Goal: Information Seeking & Learning: Check status

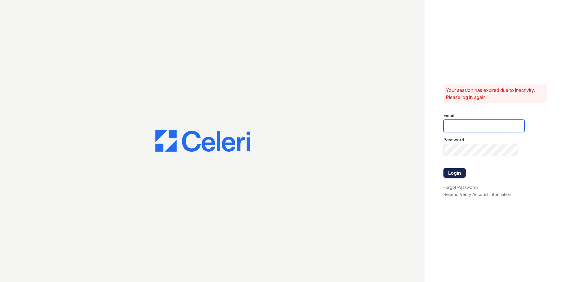
type input "dandrews@trinity-pm.com"
click at [455, 171] on button "Login" at bounding box center [454, 172] width 22 height 9
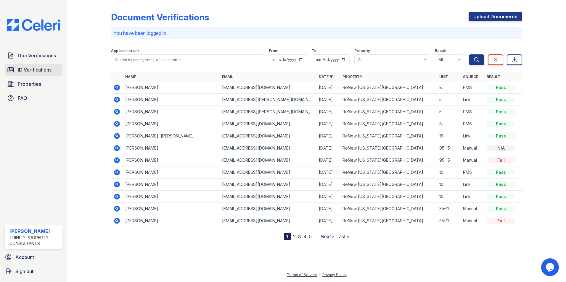
click at [32, 69] on span "ID Verifications" at bounding box center [35, 69] width 34 height 7
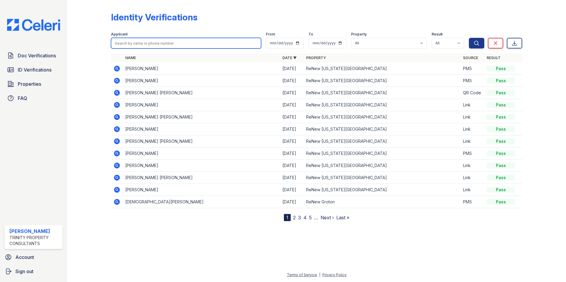
click at [174, 43] on input "search" at bounding box center [186, 43] width 150 height 11
drag, startPoint x: 159, startPoint y: 42, endPoint x: 76, endPoint y: 44, distance: 82.3
click at [76, 44] on div "Identity Verifications Filter Applicant mad From To Property All ReNew Groton R…" at bounding box center [316, 141] width 499 height 282
type input "ethan"
click at [469, 38] on button "Search" at bounding box center [476, 43] width 15 height 11
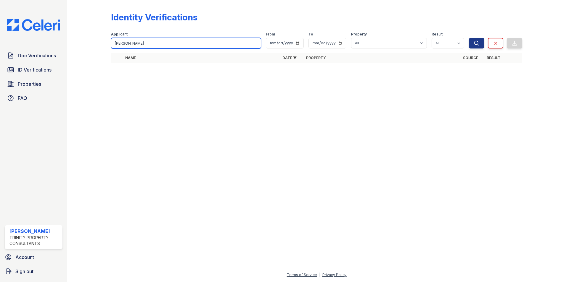
drag, startPoint x: 148, startPoint y: 44, endPoint x: 89, endPoint y: 47, distance: 58.9
click at [89, 47] on div "Identity Verifications Filter Applicant ethan From To Property All ReNew Groton…" at bounding box center [317, 39] width 480 height 78
type input "ethan"
click at [469, 38] on button "Search" at bounding box center [476, 43] width 15 height 11
click at [476, 41] on icon "submit" at bounding box center [476, 43] width 4 height 4
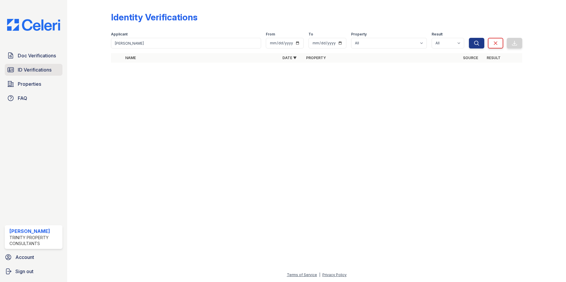
click at [48, 72] on span "ID Verifications" at bounding box center [35, 69] width 34 height 7
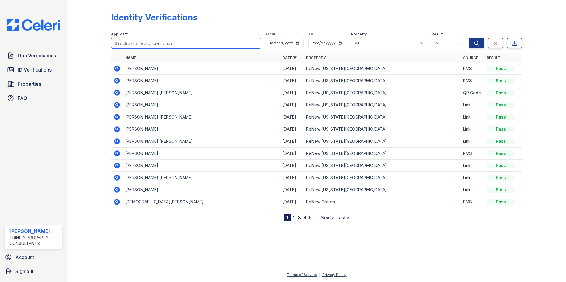
click at [148, 44] on input "search" at bounding box center [186, 43] width 150 height 11
type input "ethan"
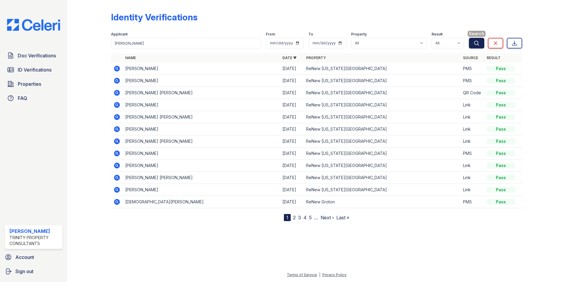
click at [481, 46] on button "Search" at bounding box center [476, 43] width 15 height 11
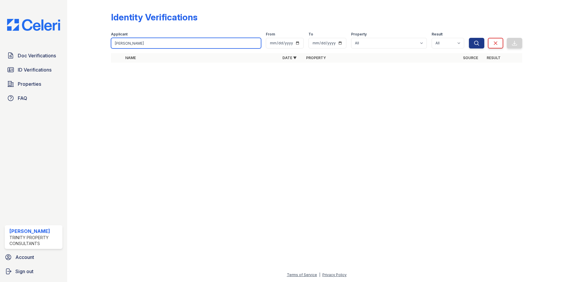
drag, startPoint x: 141, startPoint y: 45, endPoint x: 86, endPoint y: 46, distance: 55.6
click at [86, 46] on div "Identity Verifications Filter Applicant ethan From To Property All ReNew Groton…" at bounding box center [317, 39] width 480 height 78
type input "Leyko"
click at [469, 38] on button "Search" at bounding box center [476, 43] width 15 height 11
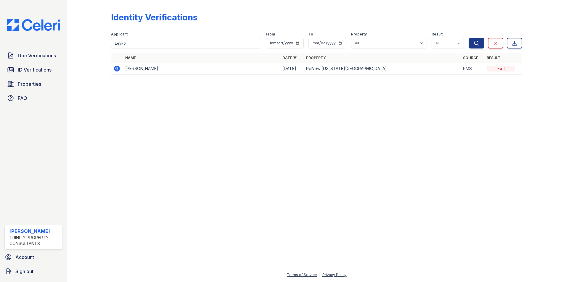
drag, startPoint x: 116, startPoint y: 69, endPoint x: 120, endPoint y: 71, distance: 4.8
click at [116, 69] on icon at bounding box center [116, 68] width 7 height 7
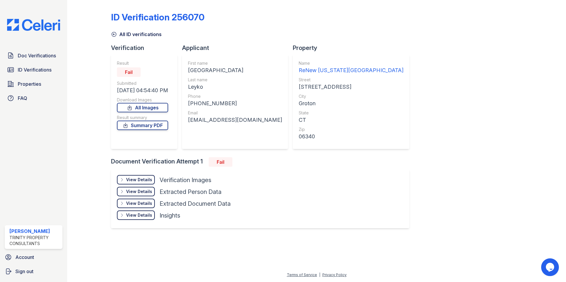
click at [142, 178] on div "View Details" at bounding box center [139, 180] width 26 height 6
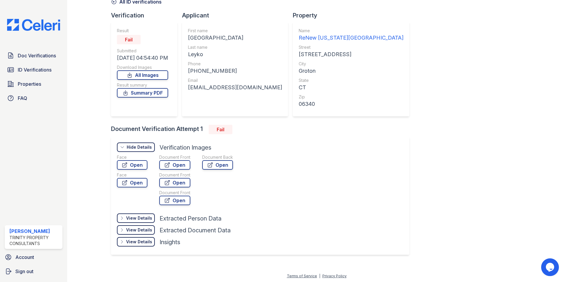
scroll to position [34, 0]
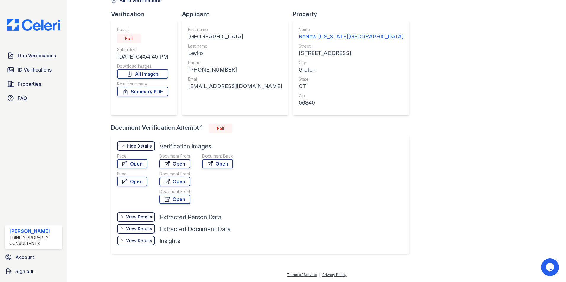
click at [176, 165] on link "Open" at bounding box center [174, 163] width 31 height 9
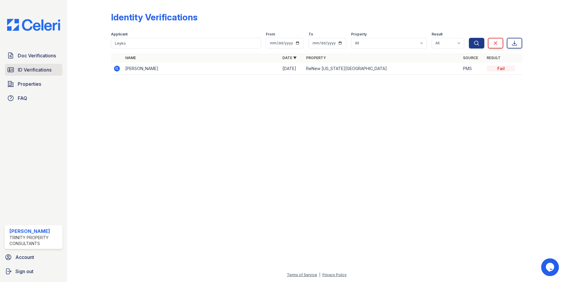
click at [53, 73] on link "ID Verifications" at bounding box center [34, 70] width 58 height 12
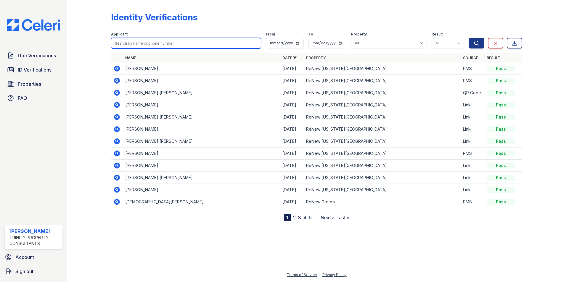
click at [153, 41] on input "search" at bounding box center [186, 43] width 150 height 11
type input "Ethan"
click at [469, 38] on button "Search" at bounding box center [476, 43] width 15 height 11
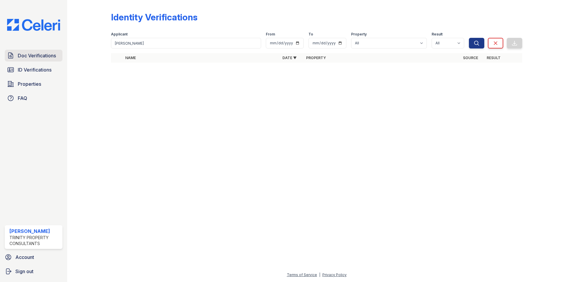
click at [38, 59] on span "Doc Verifications" at bounding box center [37, 55] width 38 height 7
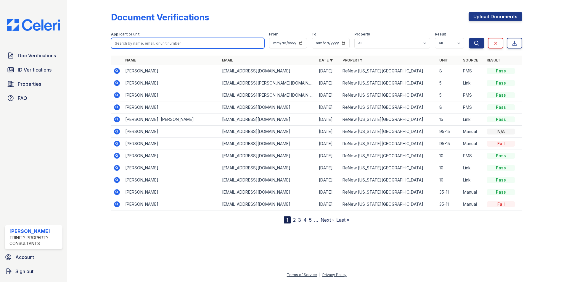
click at [187, 39] on input "search" at bounding box center [187, 43] width 153 height 11
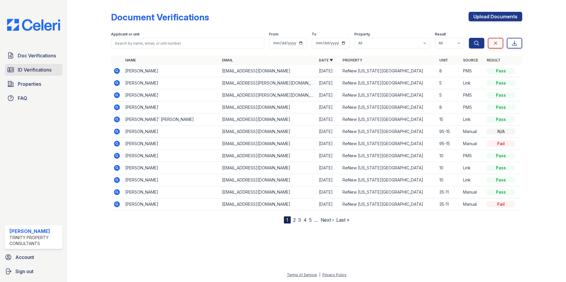
click at [25, 66] on link "ID Verifications" at bounding box center [34, 70] width 58 height 12
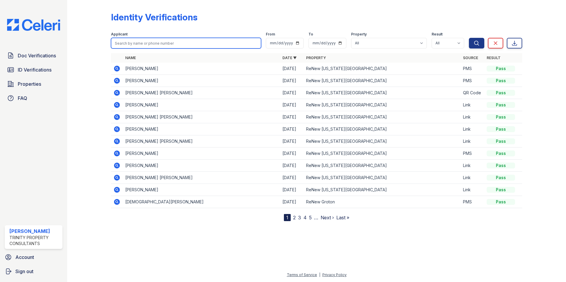
click at [154, 44] on input "search" at bounding box center [186, 43] width 150 height 11
type input "Leyko"
click at [469, 38] on button "Search" at bounding box center [476, 43] width 15 height 11
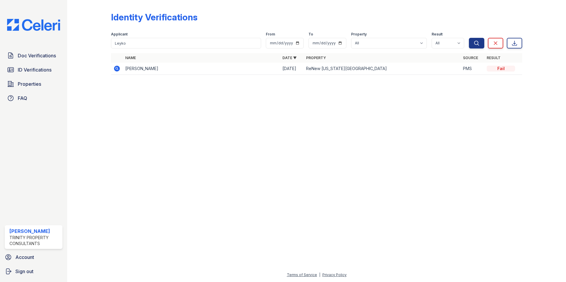
click at [118, 70] on icon at bounding box center [117, 69] width 6 height 6
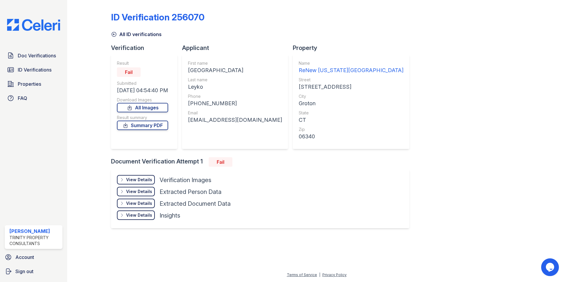
click at [145, 176] on div "View Details Details" at bounding box center [136, 179] width 38 height 9
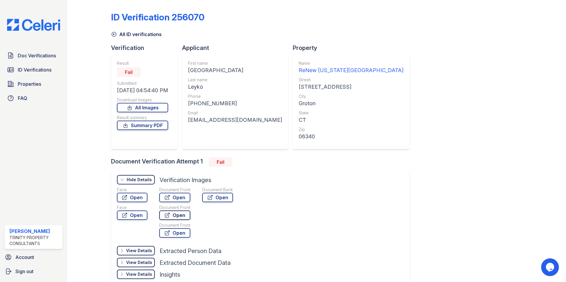
click at [179, 215] on link "Open" at bounding box center [174, 215] width 31 height 9
click at [174, 231] on link "Open" at bounding box center [174, 232] width 31 height 9
click at [206, 196] on link "Open" at bounding box center [217, 197] width 31 height 9
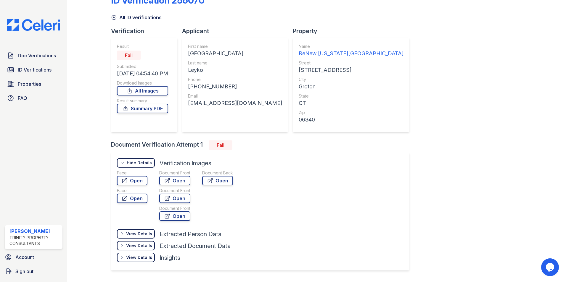
scroll to position [34, 0]
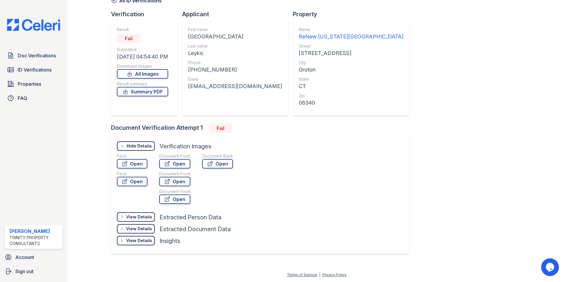
click at [137, 218] on div "View Details" at bounding box center [139, 217] width 26 height 6
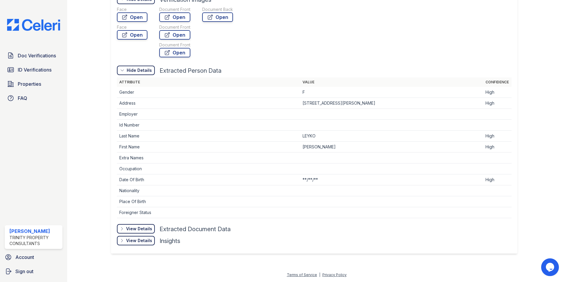
scroll to position [0, 0]
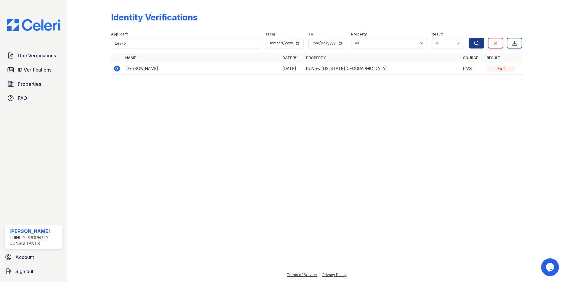
drag, startPoint x: 46, startPoint y: 55, endPoint x: 67, endPoint y: 49, distance: 21.7
click at [46, 55] on span "Doc Verifications" at bounding box center [37, 55] width 38 height 7
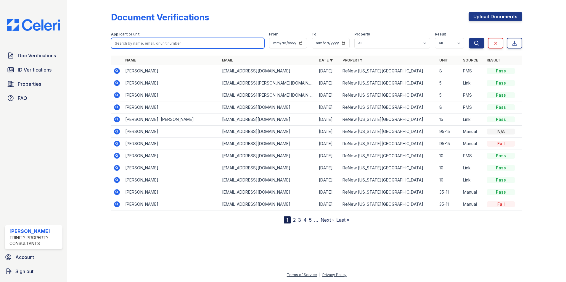
click at [137, 43] on input "search" at bounding box center [187, 43] width 153 height 11
type input "l"
type input "Leyko"
click at [469, 38] on button "Search" at bounding box center [476, 43] width 15 height 11
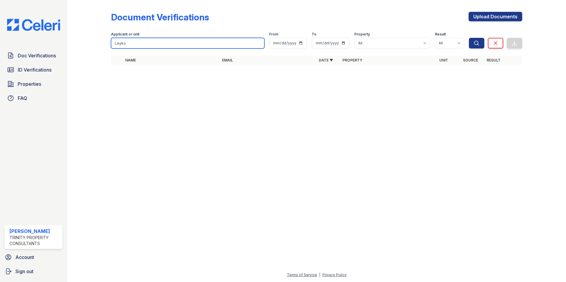
click at [137, 42] on input "Leyko" at bounding box center [187, 43] width 153 height 11
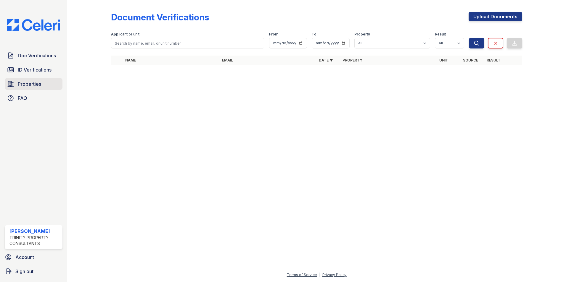
drag, startPoint x: 37, startPoint y: 84, endPoint x: 48, endPoint y: 86, distance: 10.5
click at [37, 84] on span "Properties" at bounding box center [29, 83] width 23 height 7
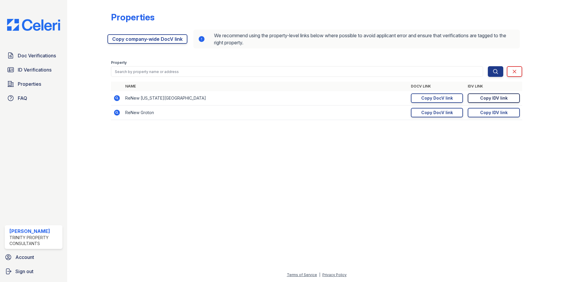
click at [486, 97] on div "Copy IDV link" at bounding box center [494, 98] width 28 height 6
